Goal: Use online tool/utility: Use online tool/utility

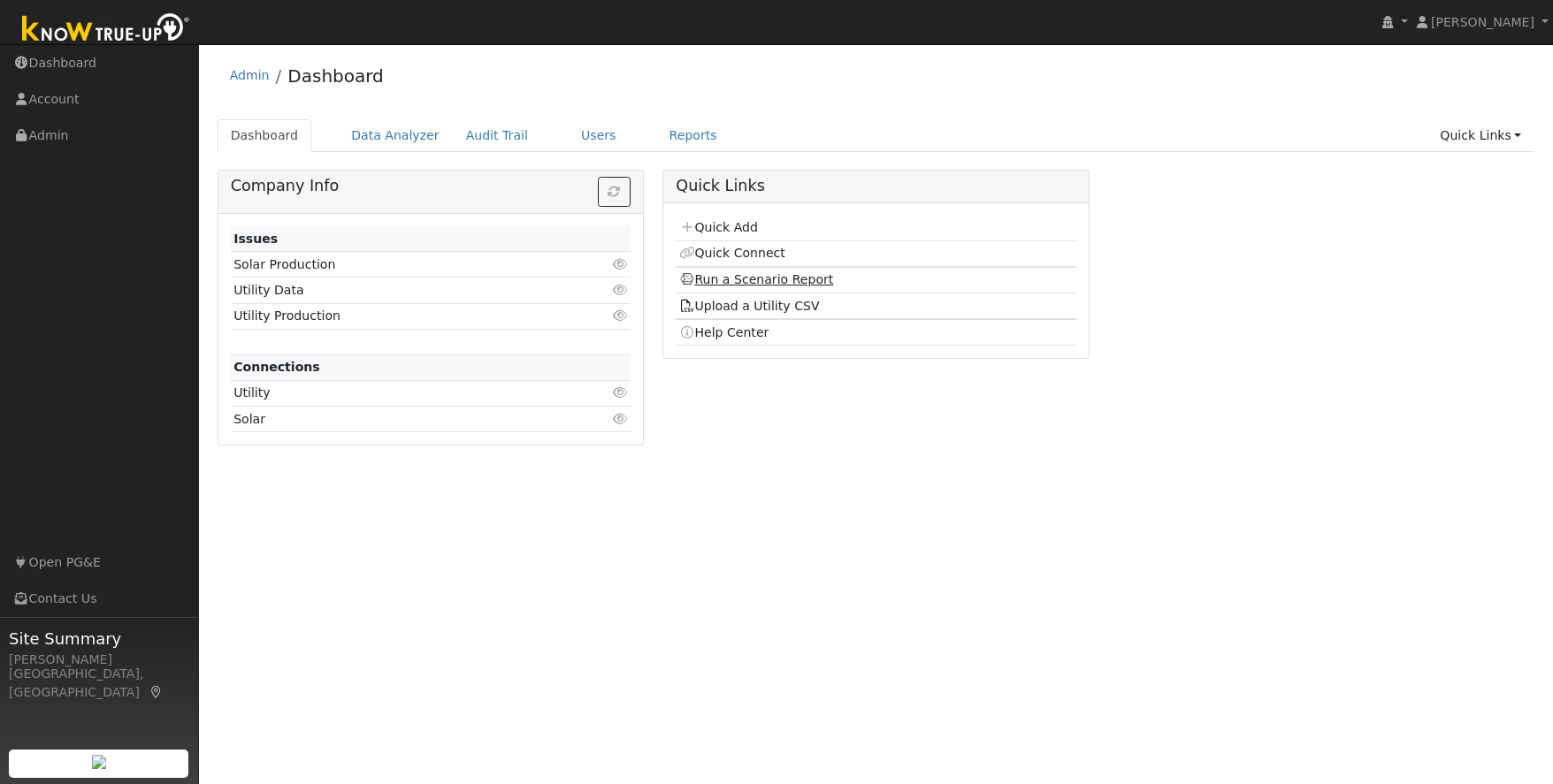
click at [791, 279] on link "Run a Scenario Report" at bounding box center [756, 279] width 154 height 14
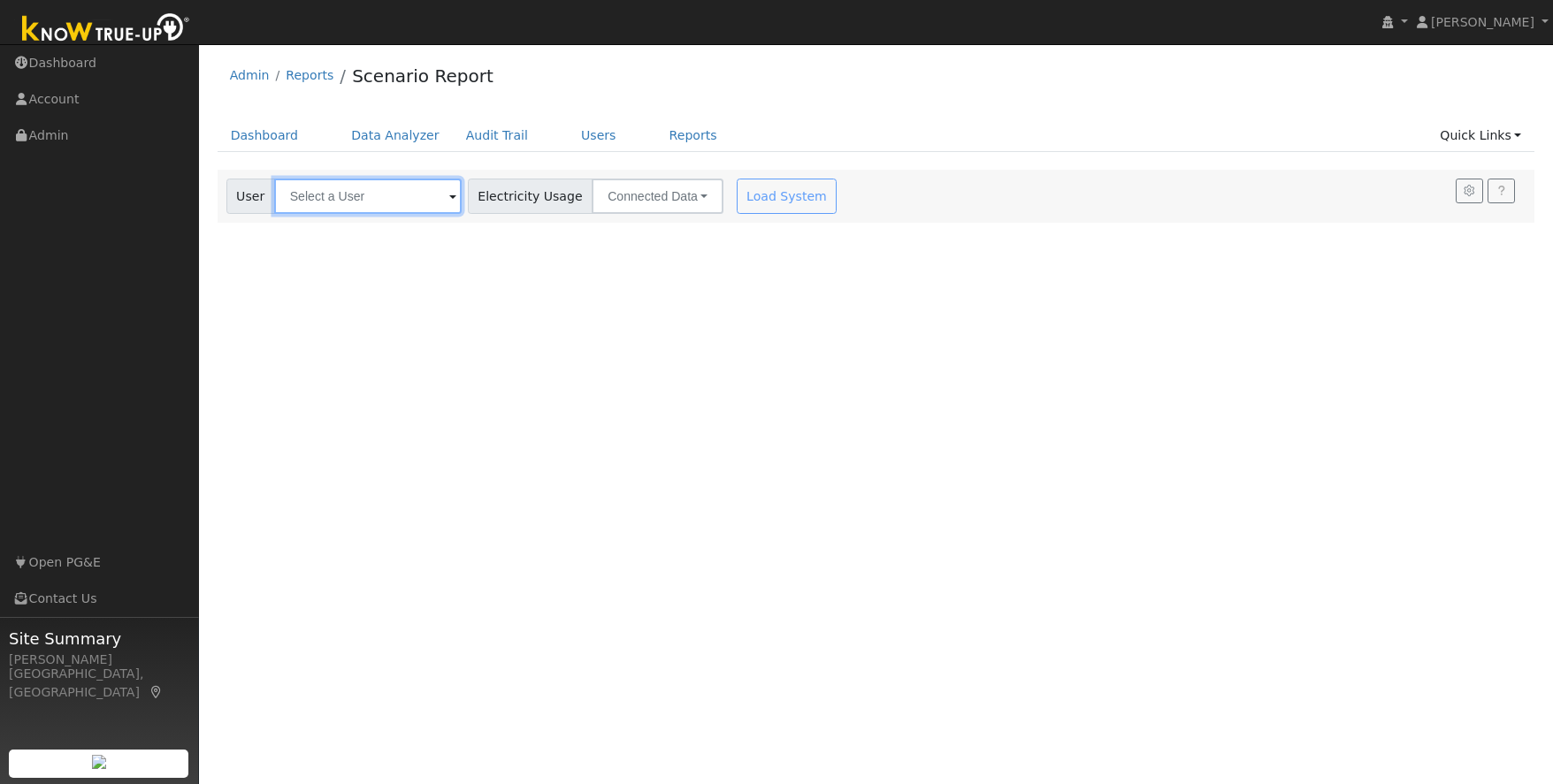
click at [314, 191] on input "text" at bounding box center [368, 195] width 188 height 35
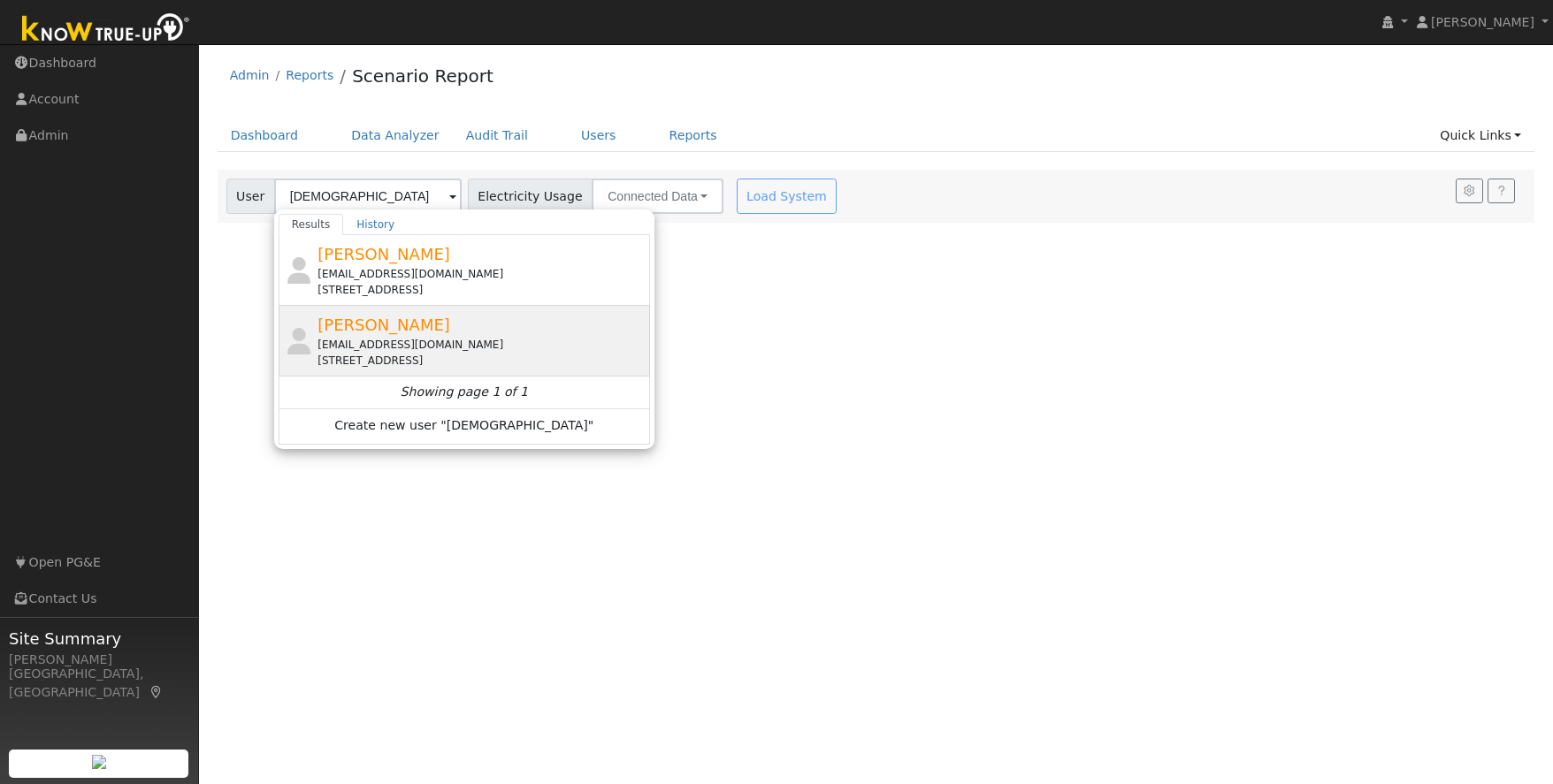
click at [523, 338] on div "templeshelby@gmail.com" at bounding box center [481, 345] width 328 height 16
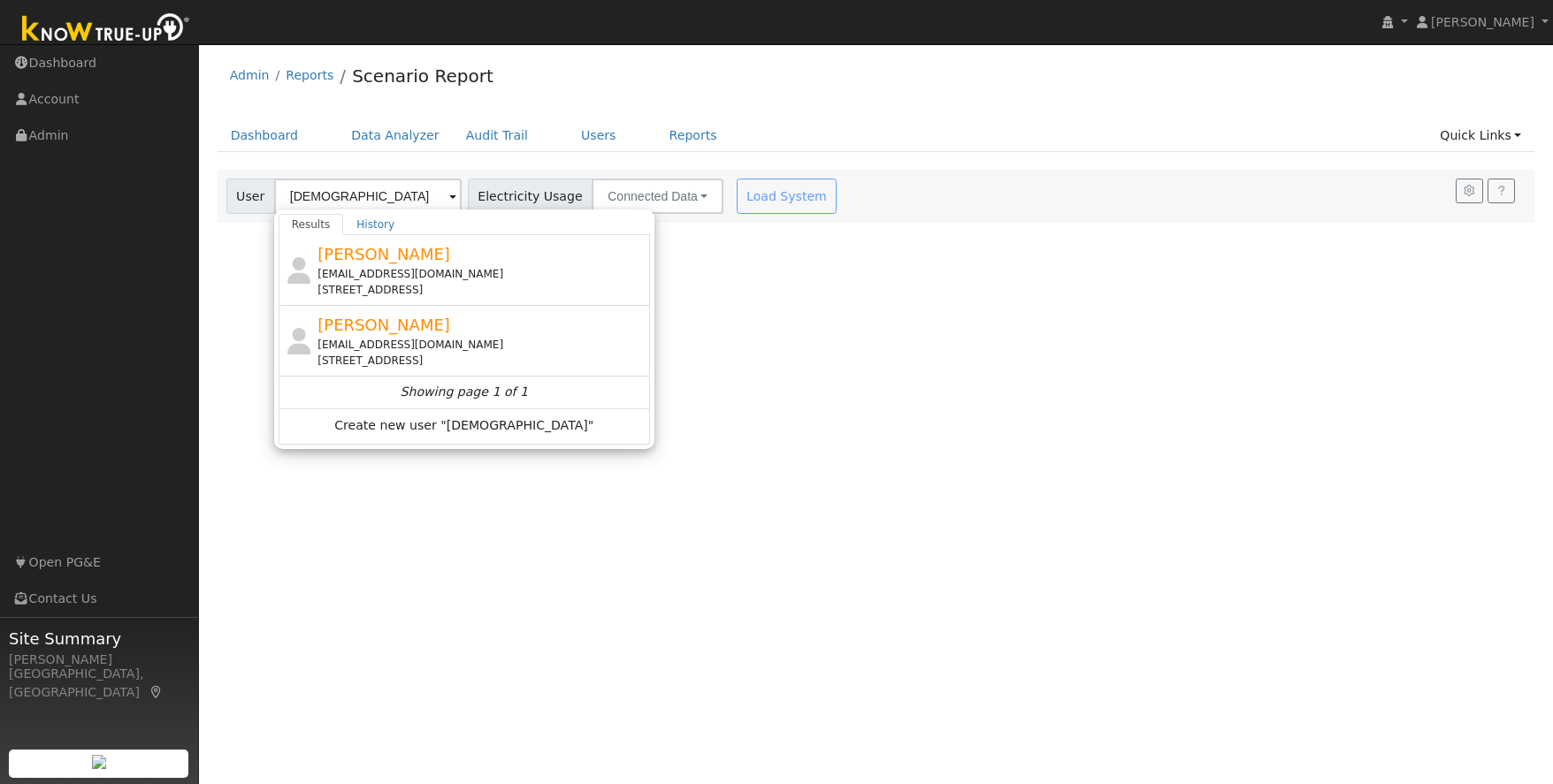
type input "Shelby Temple"
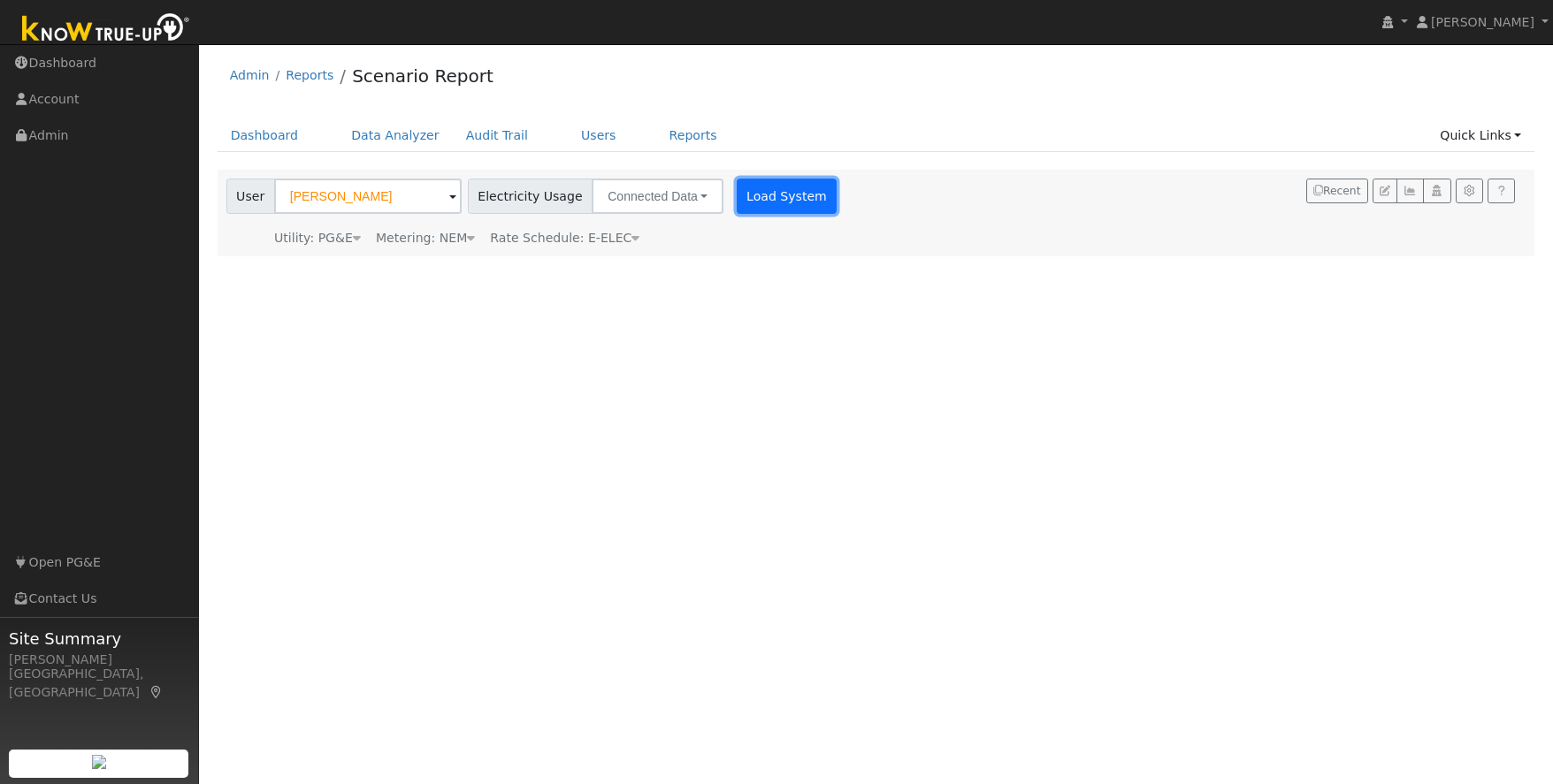
click at [764, 198] on button "Load System" at bounding box center [787, 195] width 101 height 35
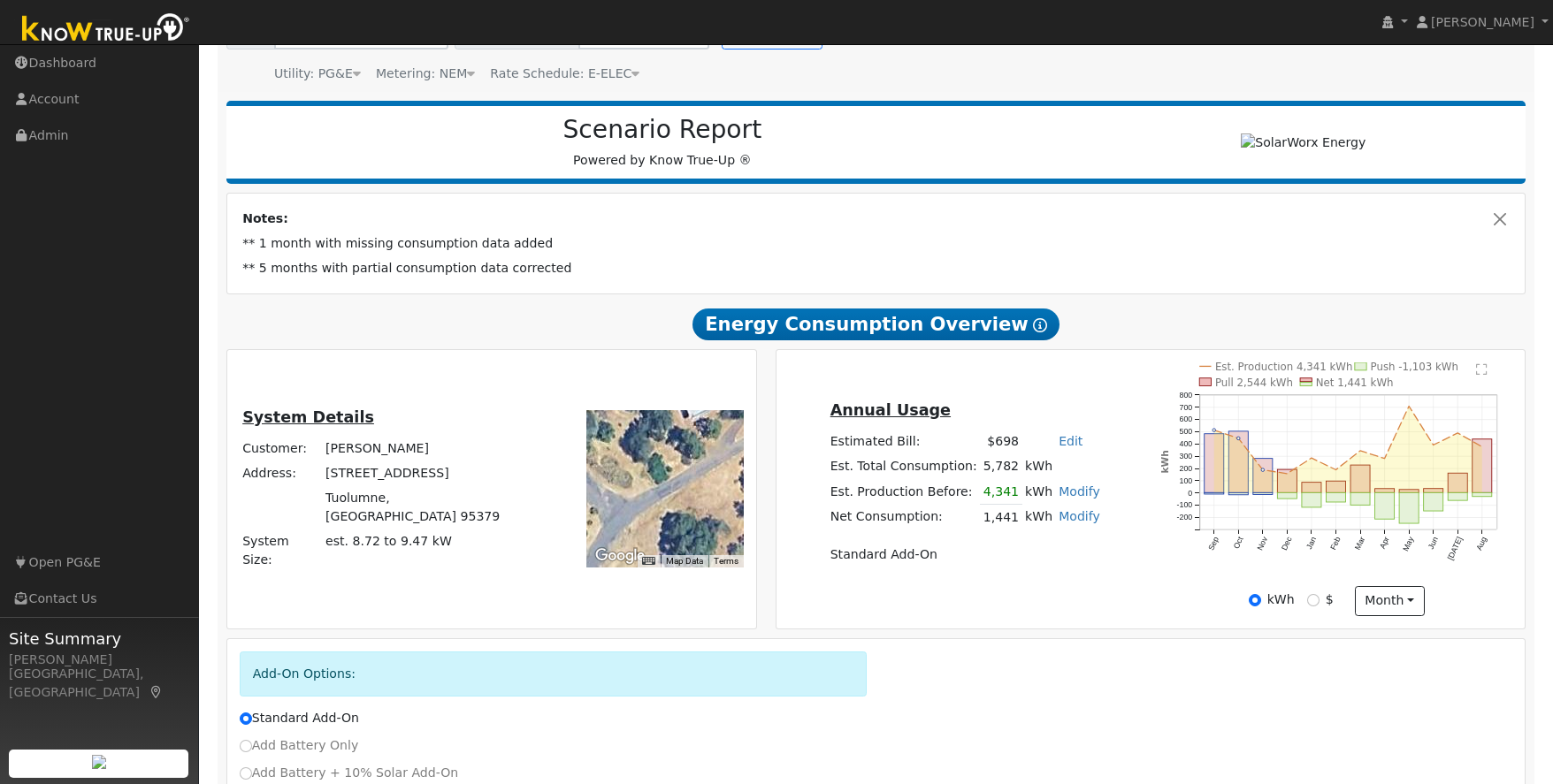
scroll to position [165, 0]
click at [42, 135] on link "Admin" at bounding box center [99, 135] width 199 height 36
